Goal: Information Seeking & Learning: Check status

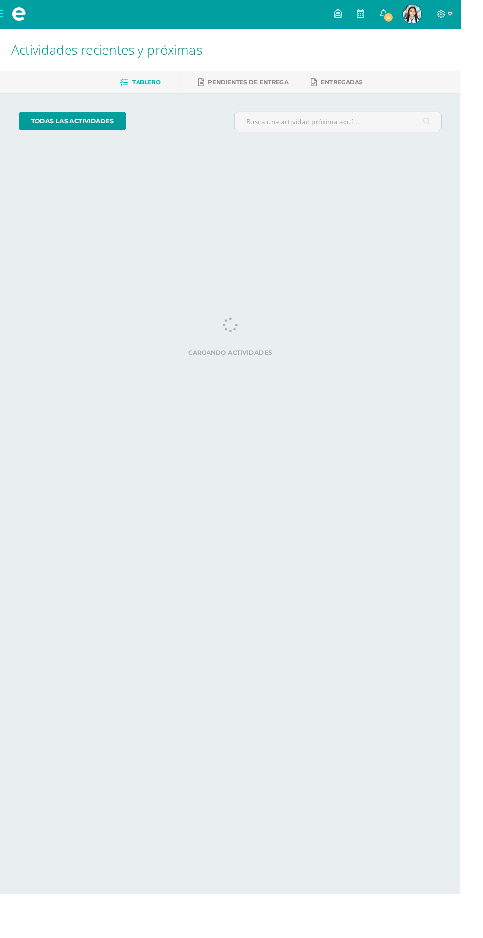
click at [413, 21] on span "4" at bounding box center [407, 18] width 11 height 11
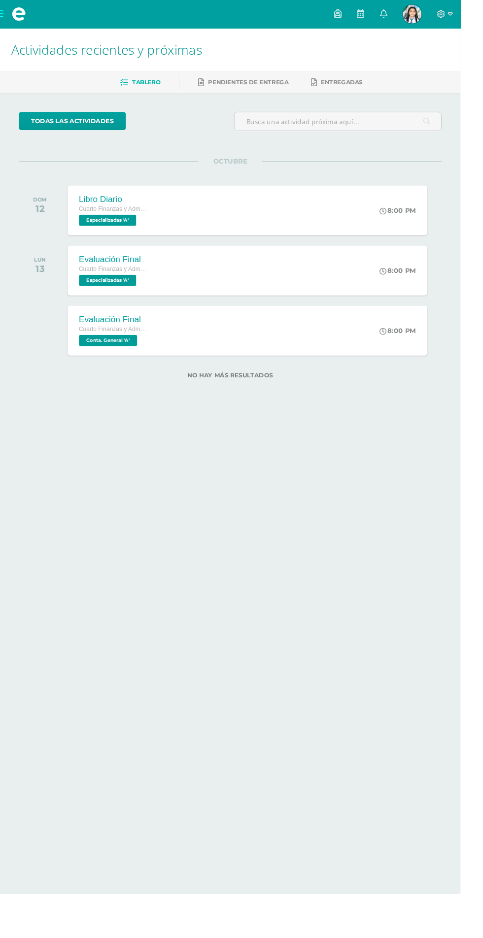
click at [390, 429] on html "Mis cursos Archivos Cerrar panel Ciencias Sociales y Formación Ciudadana Cuarto…" at bounding box center [241, 214] width 483 height 429
click at [442, 24] on img at bounding box center [432, 15] width 20 height 20
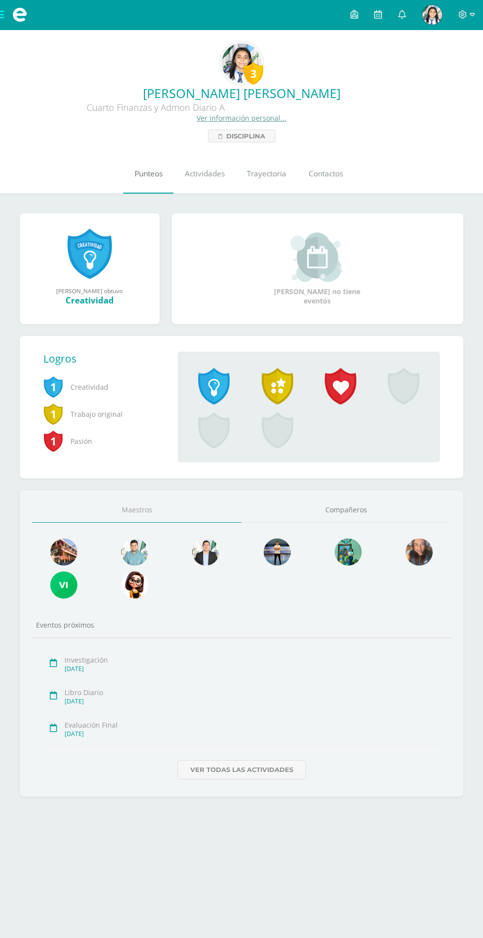
click at [152, 178] on span "Punteos" at bounding box center [148, 173] width 28 height 10
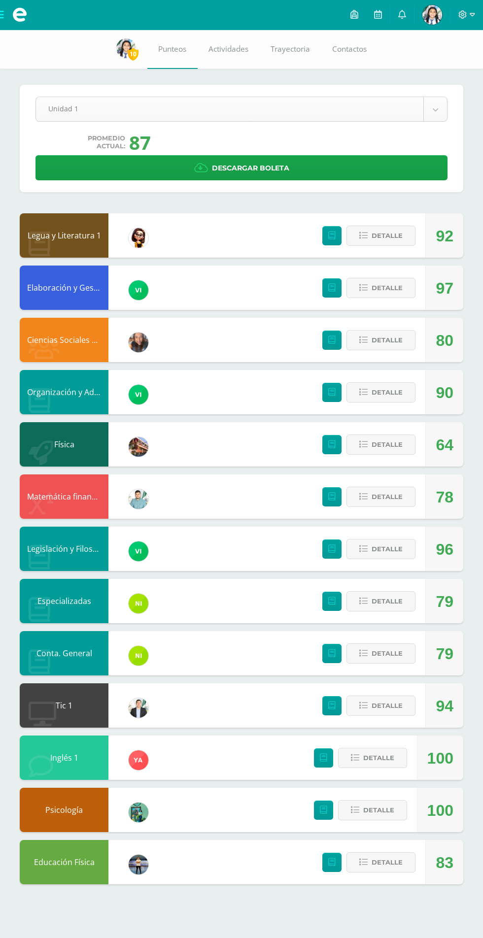
click at [85, 108] on body "Mis cursos Archivos Cerrar panel Ciencias Sociales y Formación Ciudadana Cuarto…" at bounding box center [241, 452] width 483 height 904
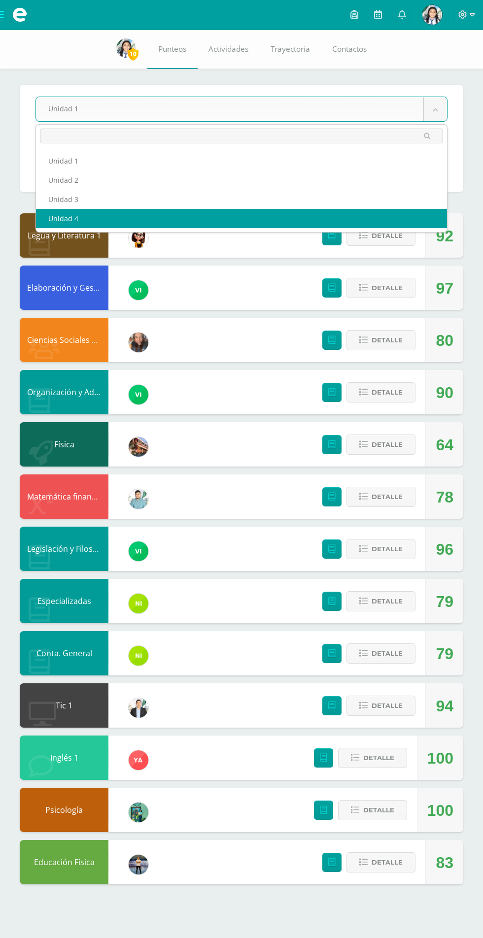
select select "Unidad 4"
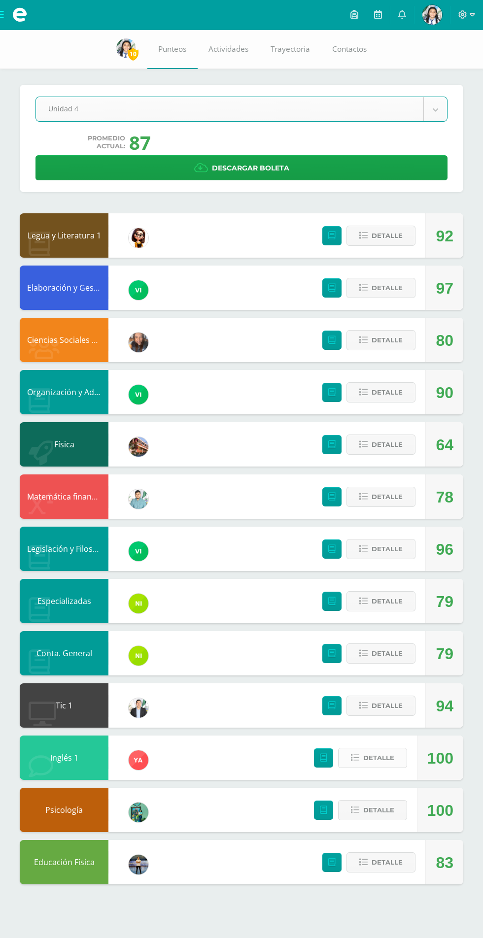
click at [375, 765] on span "Detalle" at bounding box center [378, 757] width 31 height 18
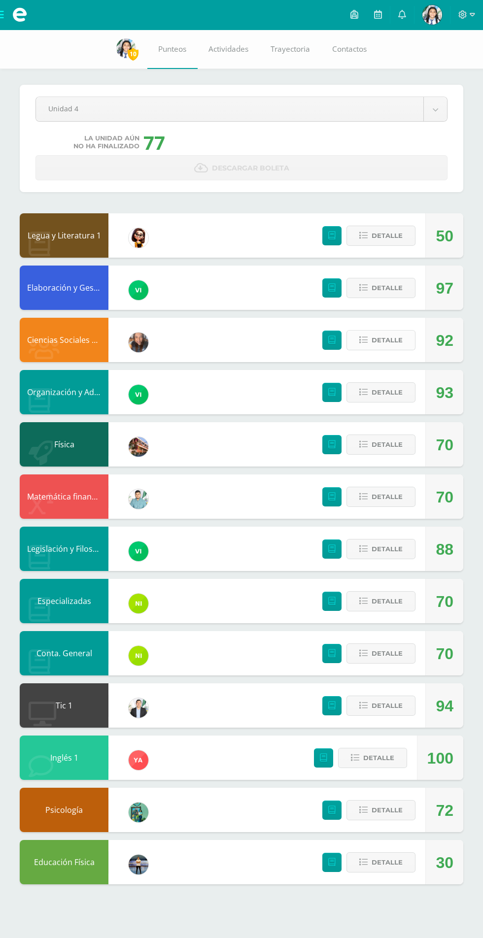
click at [377, 347] on span "Detalle" at bounding box center [386, 340] width 31 height 18
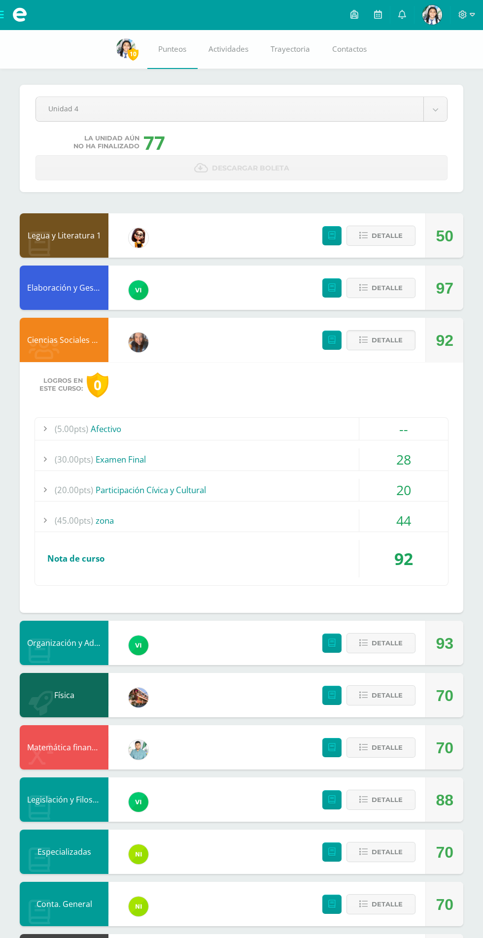
click at [304, 521] on div "(45.00pts) zona" at bounding box center [241, 520] width 413 height 22
